Goal: Task Accomplishment & Management: Use online tool/utility

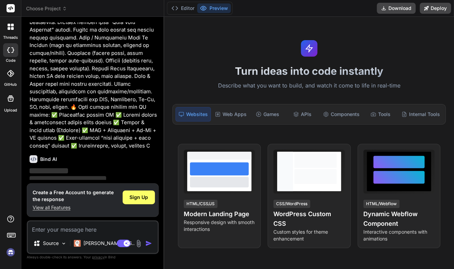
scroll to position [301, 0]
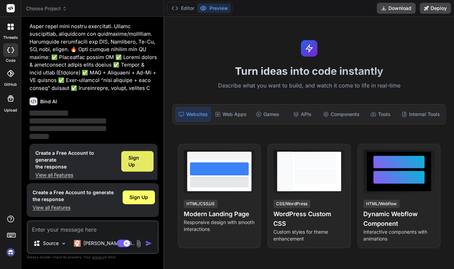
click at [140, 155] on span "Sign Up" at bounding box center [137, 161] width 18 height 14
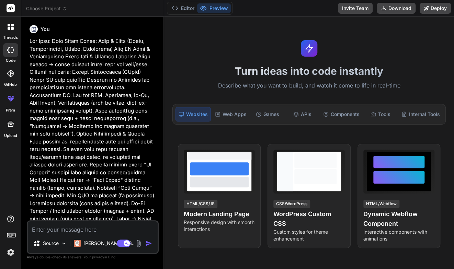
type textarea "x"
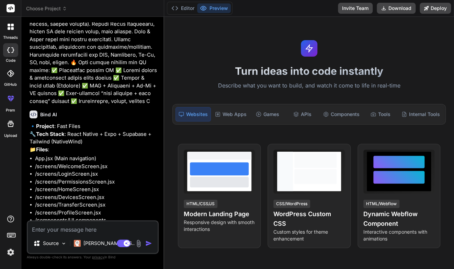
scroll to position [415, 0]
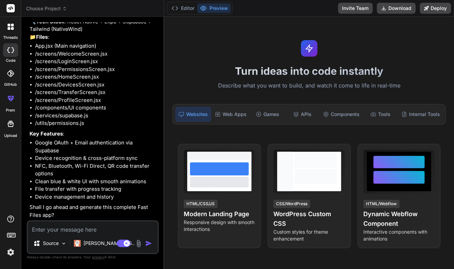
click at [127, 224] on textarea at bounding box center [93, 227] width 130 height 12
type textarea "y"
type textarea "x"
type textarea "ye"
type textarea "x"
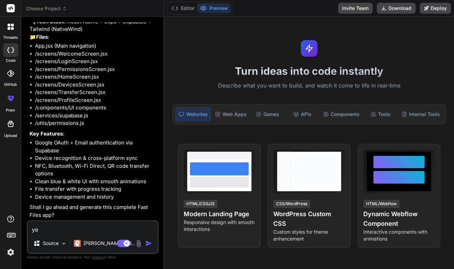
type textarea "yes"
type textarea "x"
type textarea "yess"
type textarea "x"
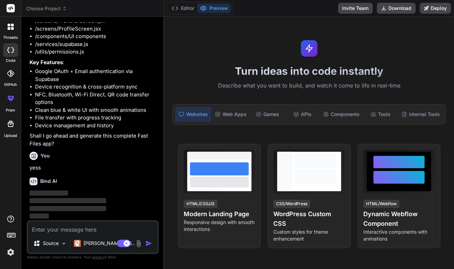
scroll to position [486, 0]
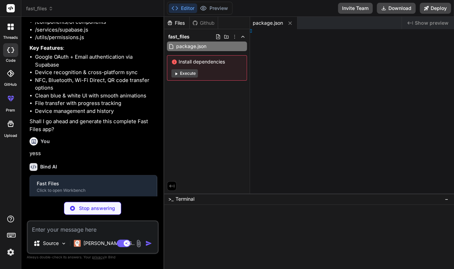
type textarea "x"
type textarea "}"
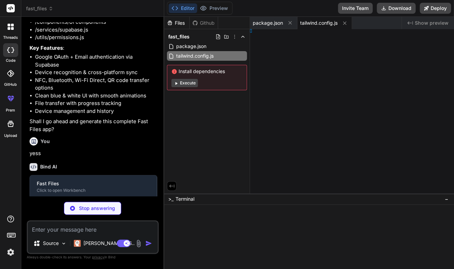
type textarea "x"
type textarea ""], }; };"
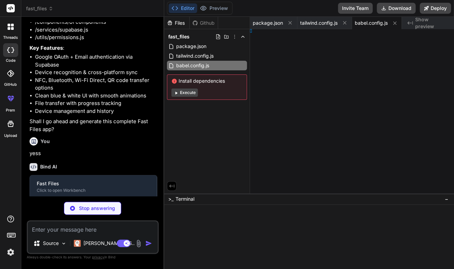
type textarea "x"
type textarea "ner> ); }"
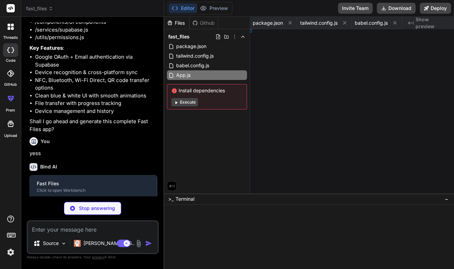
type textarea "x"
type textarea "} };"
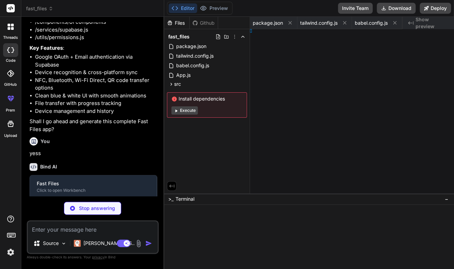
type textarea "x"
type textarea ";"
type textarea "x"
type textarea "; }"
type textarea "x"
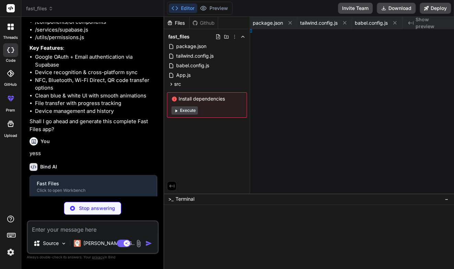
type textarea "}"
type textarea "x"
type textarea "[DEMOGRAPHIC_DATA]> ); }"
type textarea "x"
type textarea "> ); }"
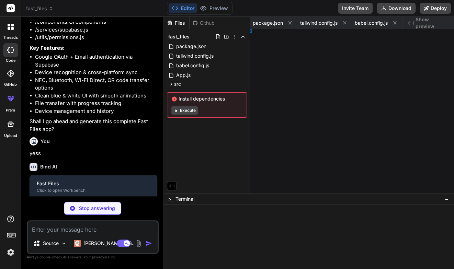
type textarea "x"
type textarea "ew> ); }"
type textarea "x"
type textarea "); }"
type textarea "x"
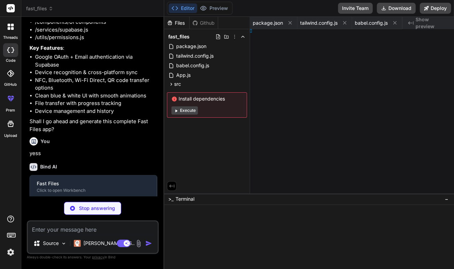
type textarea "[DEMOGRAPHIC_DATA]> ); }"
type textarea "x"
type textarea "ew> ); }"
type textarea "x"
type textarea "); }"
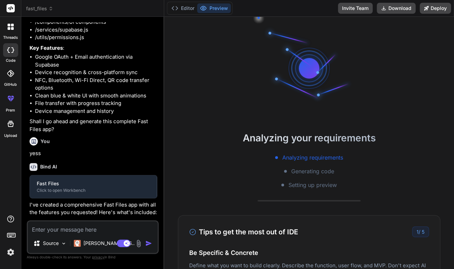
type textarea "x"
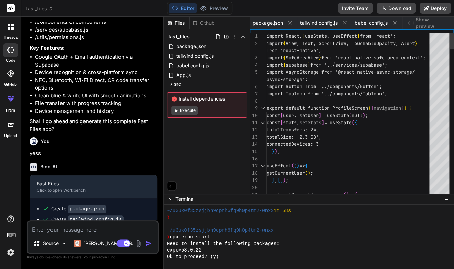
scroll to position [211, 0]
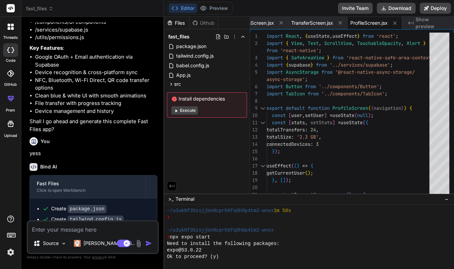
click at [181, 114] on button "Execute" at bounding box center [184, 110] width 26 height 8
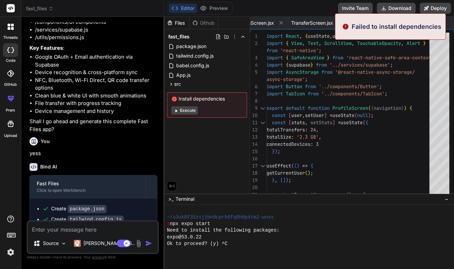
scroll to position [270, 0]
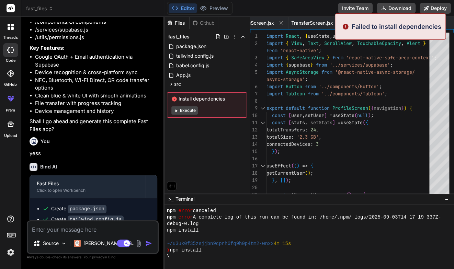
click at [192, 111] on button "Execute" at bounding box center [184, 110] width 26 height 8
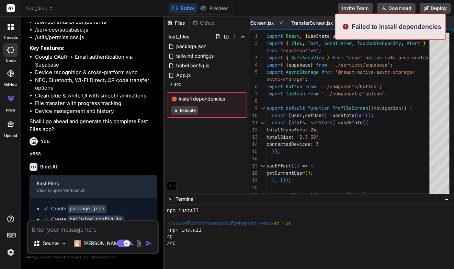
scroll to position [303, 0]
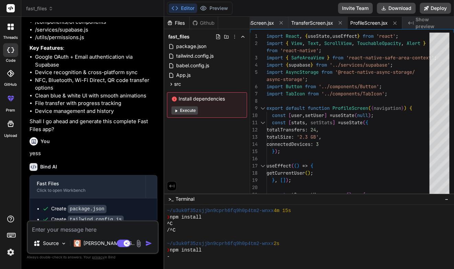
click at [192, 111] on button "Execute" at bounding box center [184, 110] width 26 height 8
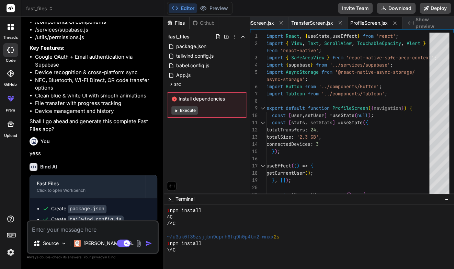
scroll to position [336, 0]
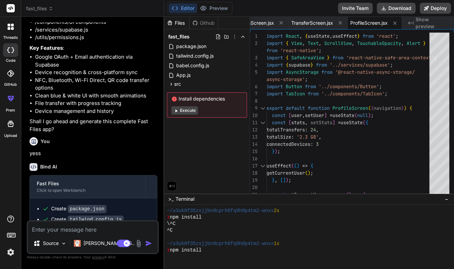
click at [194, 110] on button "Execute" at bounding box center [184, 110] width 26 height 8
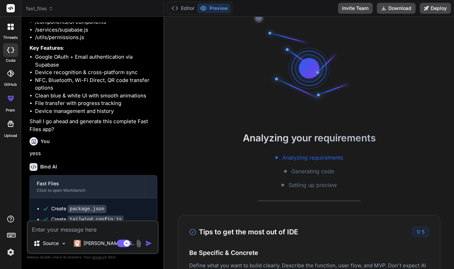
type textarea "x"
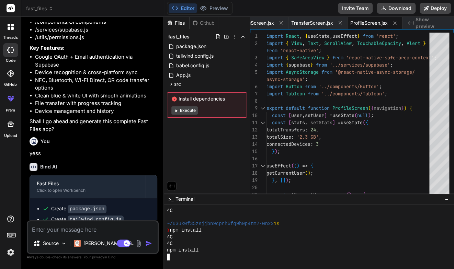
click at [220, 251] on div "npm install" at bounding box center [305, 250] width 277 height 7
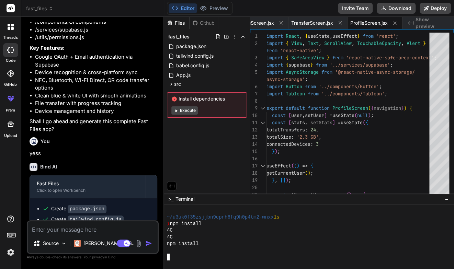
scroll to position [369, 0]
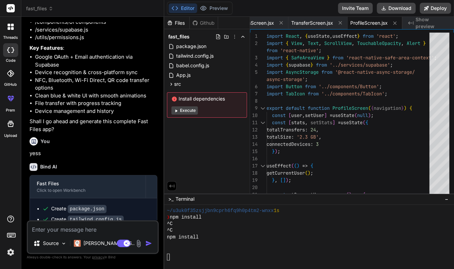
click at [337, 199] on button "−" at bounding box center [446, 199] width 7 height 11
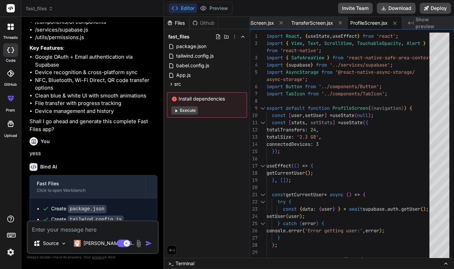
click at [189, 263] on span "Terminal" at bounding box center [184, 263] width 19 height 7
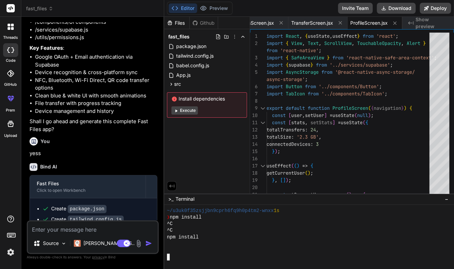
click at [203, 245] on div at bounding box center [305, 244] width 277 height 7
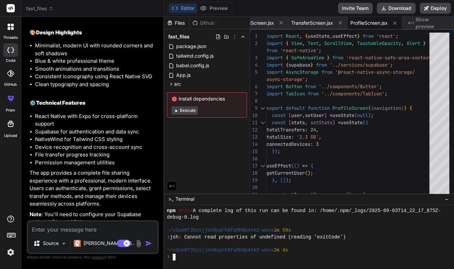
scroll to position [797, 0]
click at [182, 107] on button "Execute" at bounding box center [184, 110] width 26 height 8
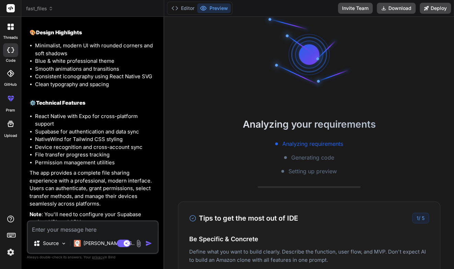
scroll to position [0, 0]
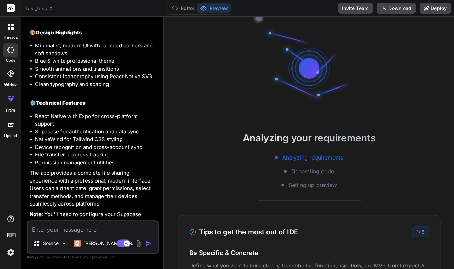
click at [74, 191] on p "The app provides a complete file sharing experience with a professional, modern…" at bounding box center [94, 188] width 128 height 39
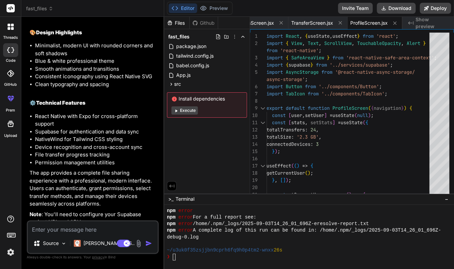
scroll to position [988, 0]
click at [190, 109] on button "Execute" at bounding box center [184, 110] width 26 height 8
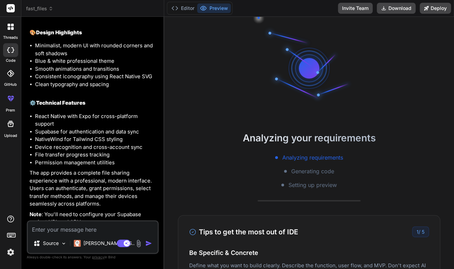
scroll to position [1021, 0]
type textarea "x"
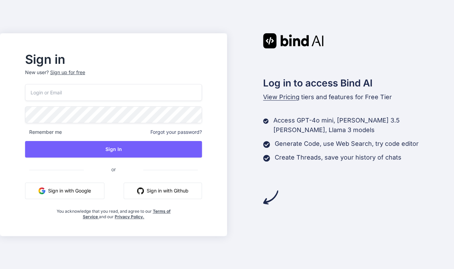
click at [75, 183] on button "Sign in with Google" at bounding box center [64, 191] width 79 height 16
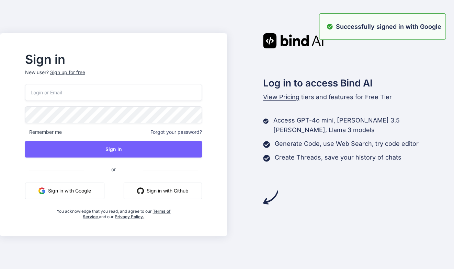
click at [332, 166] on div "Log in to access Bind AI View Pricing tiers and features for Free Tier Access G…" at bounding box center [340, 119] width 227 height 172
